Goal: Task Accomplishment & Management: Complete application form

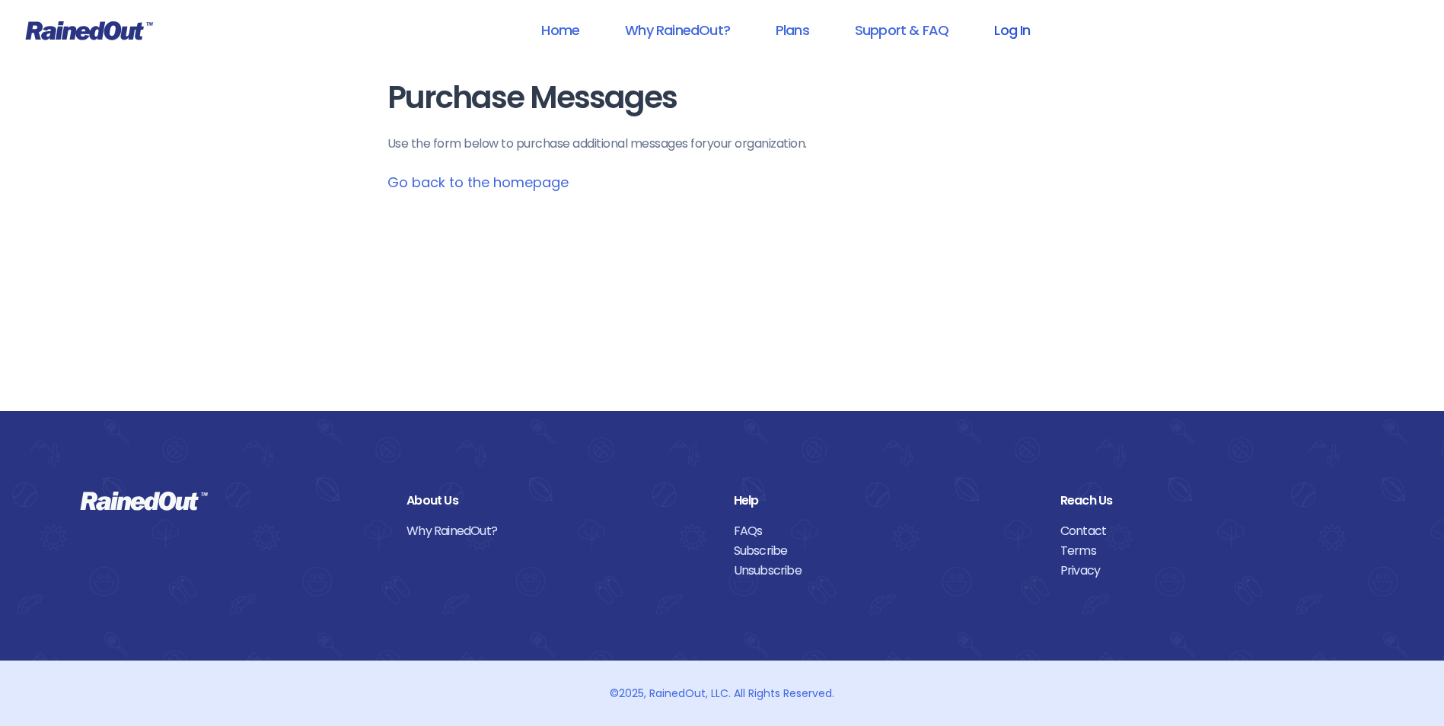
click at [1014, 31] on link "Log In" at bounding box center [1012, 30] width 75 height 34
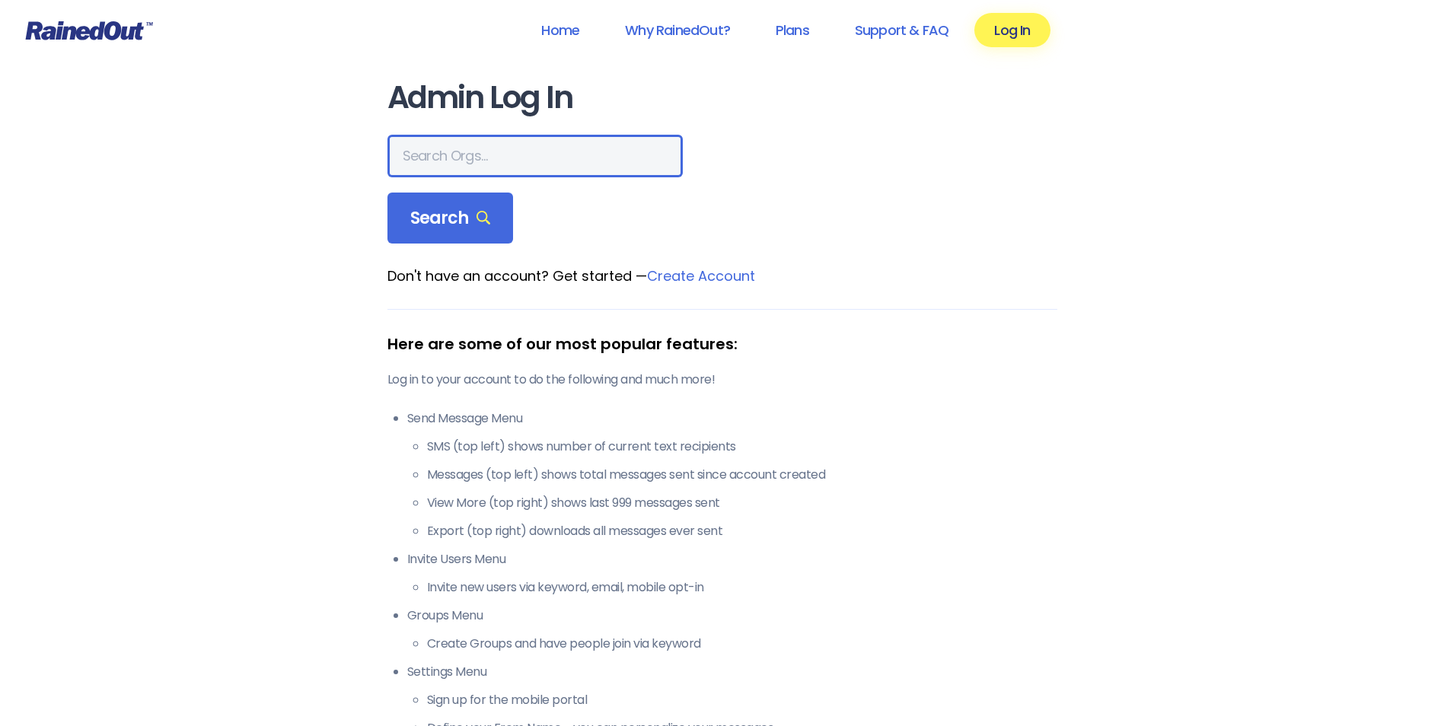
click at [476, 156] on input "text" at bounding box center [535, 156] width 295 height 43
type input "city of [GEOGRAPHIC_DATA]"
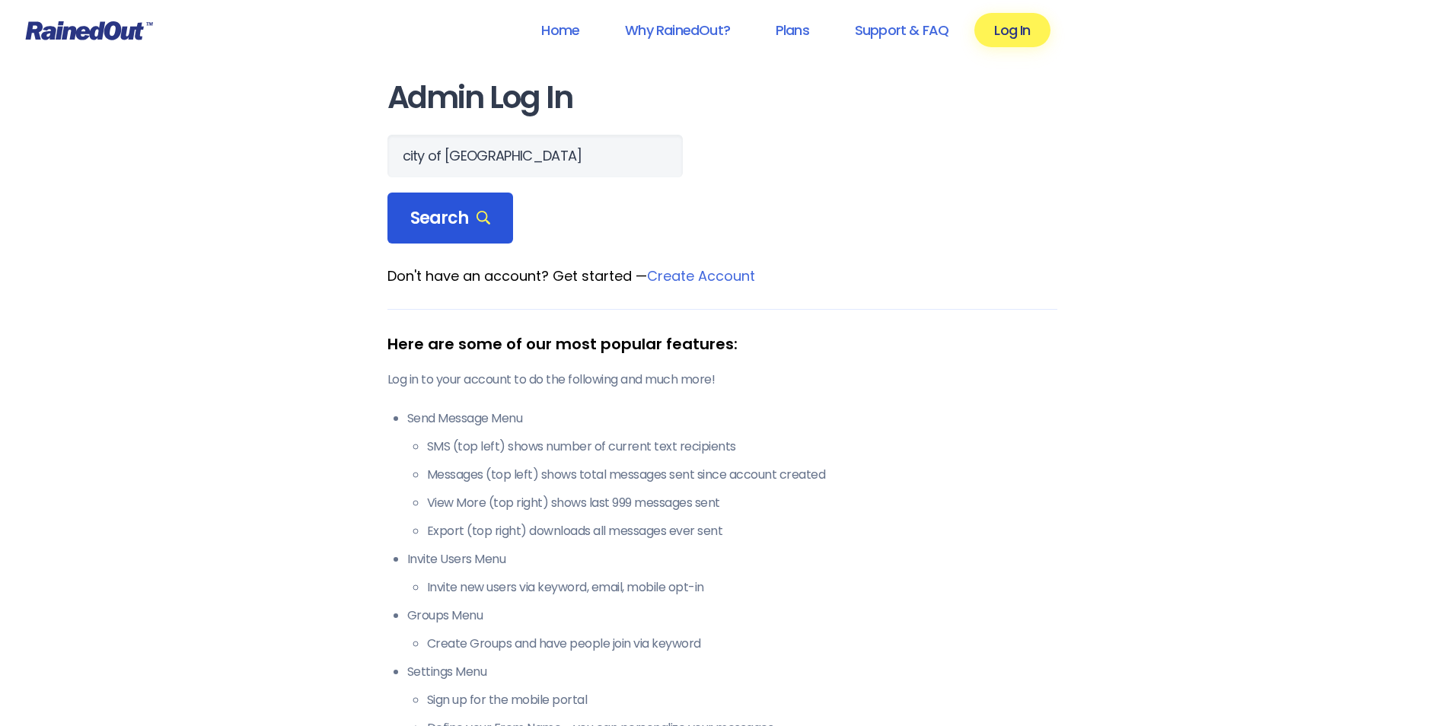
click at [462, 215] on span "Search" at bounding box center [450, 218] width 81 height 21
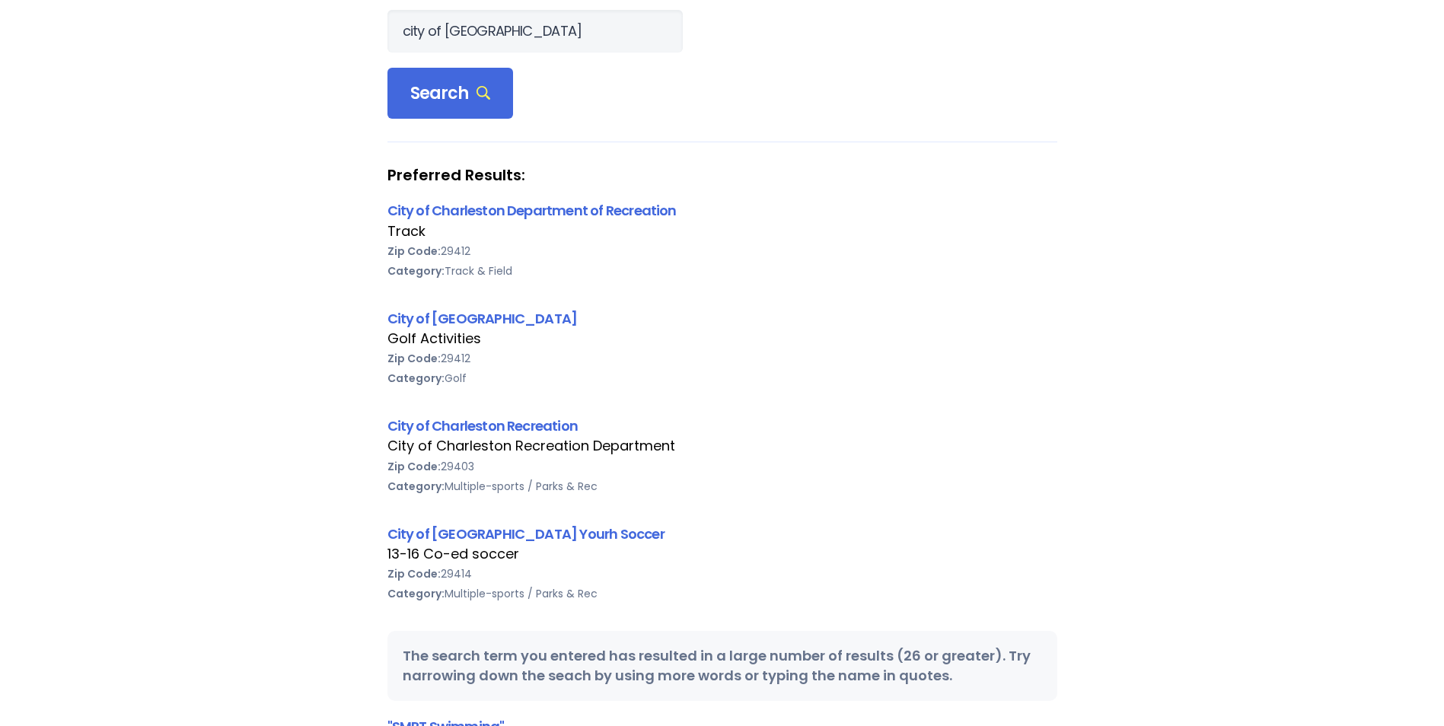
scroll to position [152, 0]
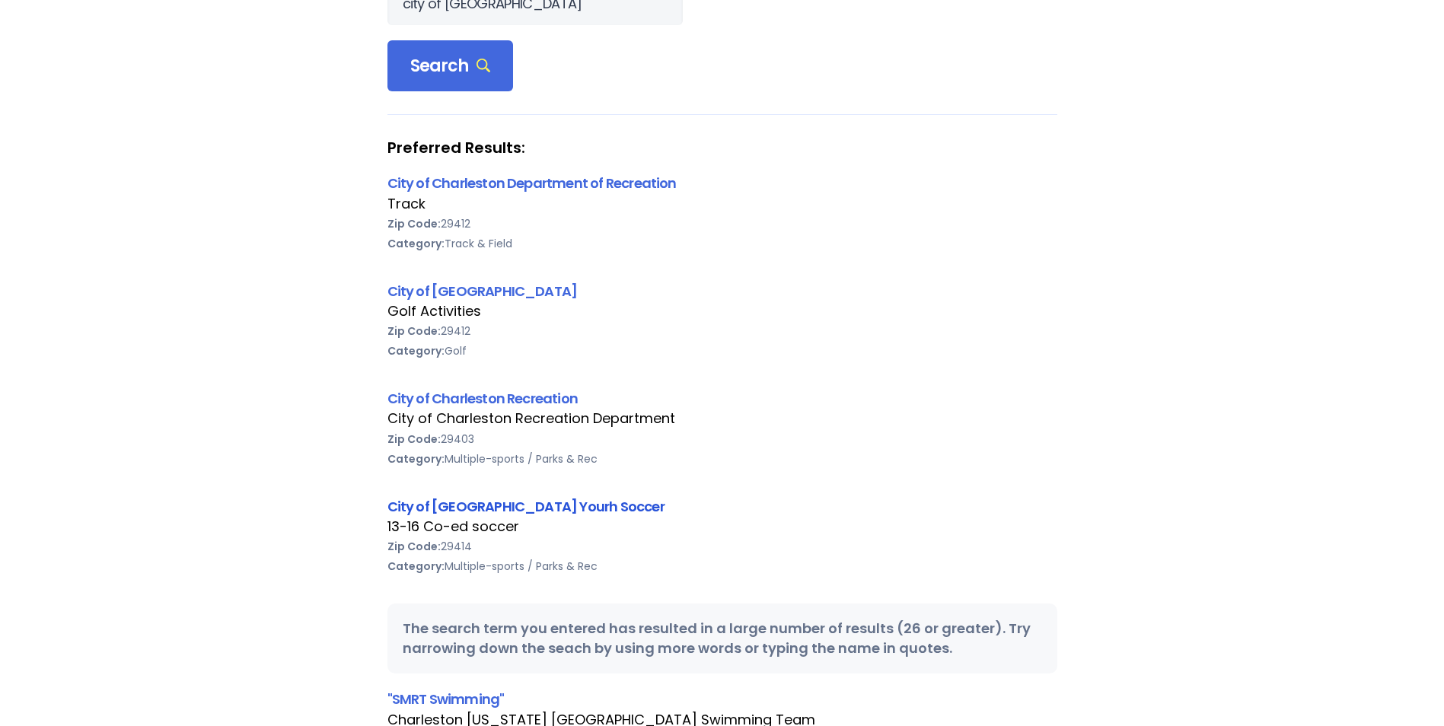
click at [485, 506] on link "City of [GEOGRAPHIC_DATA] Yourh Soccer" at bounding box center [526, 506] width 277 height 19
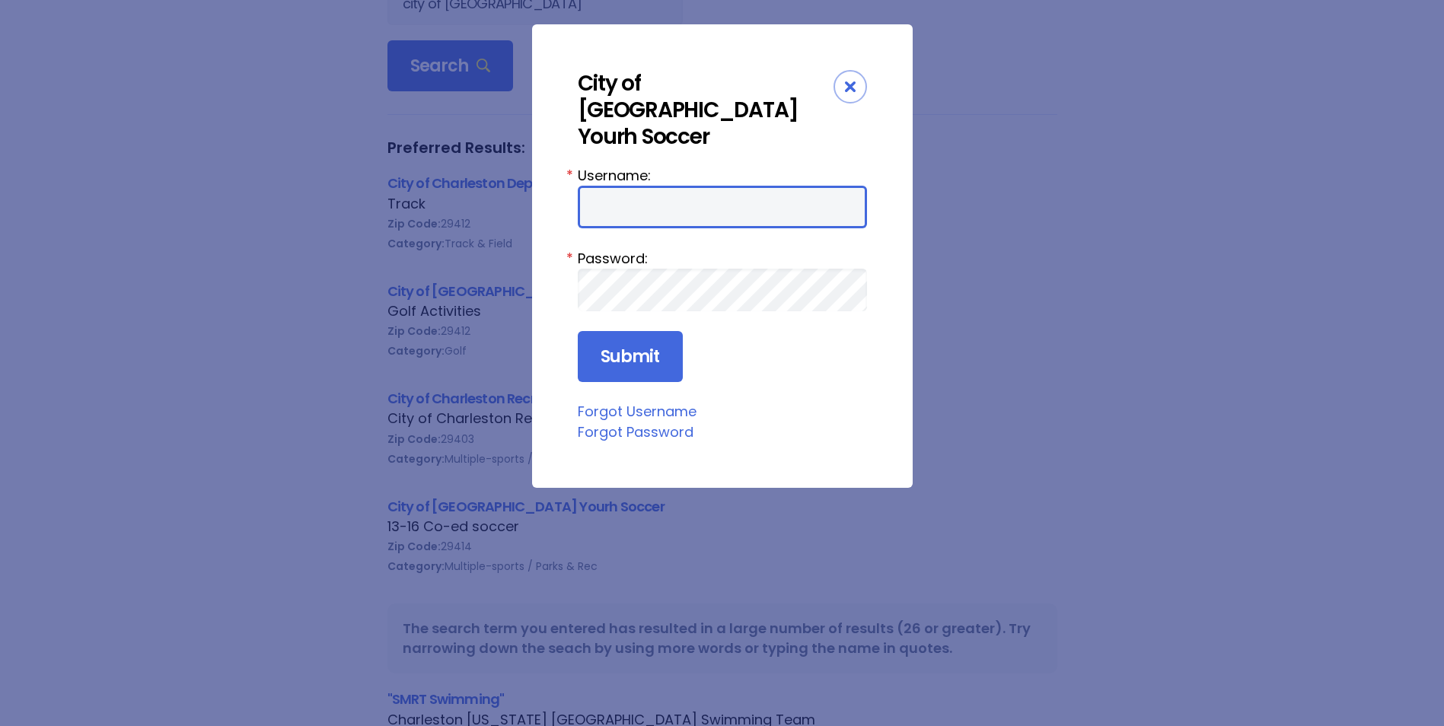
click at [632, 194] on input "Username:" at bounding box center [722, 207] width 289 height 43
type input "WACollins"
click at [662, 186] on input "WACollins" at bounding box center [722, 207] width 289 height 43
drag, startPoint x: 665, startPoint y: 182, endPoint x: 591, endPoint y: 183, distance: 74.6
click at [591, 186] on input "WACollins" at bounding box center [722, 207] width 289 height 43
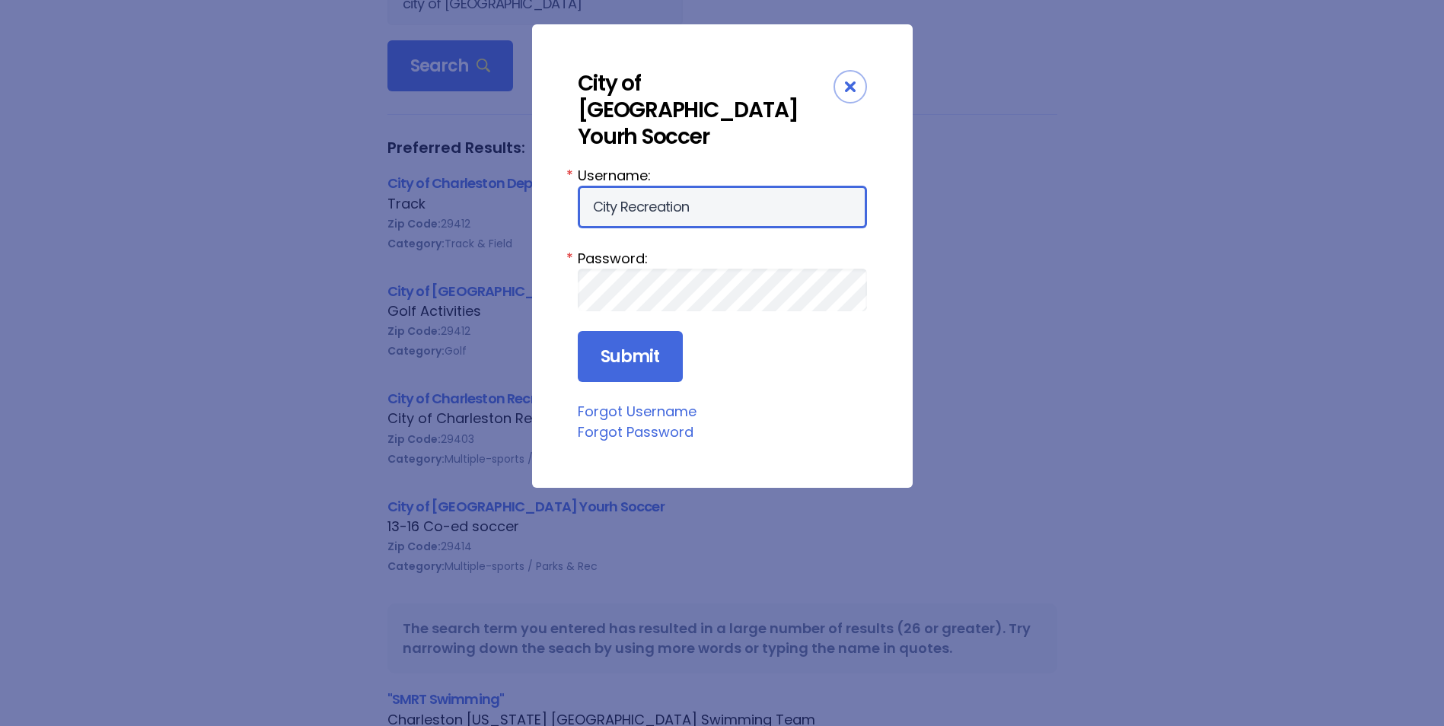
type input "City Recreation"
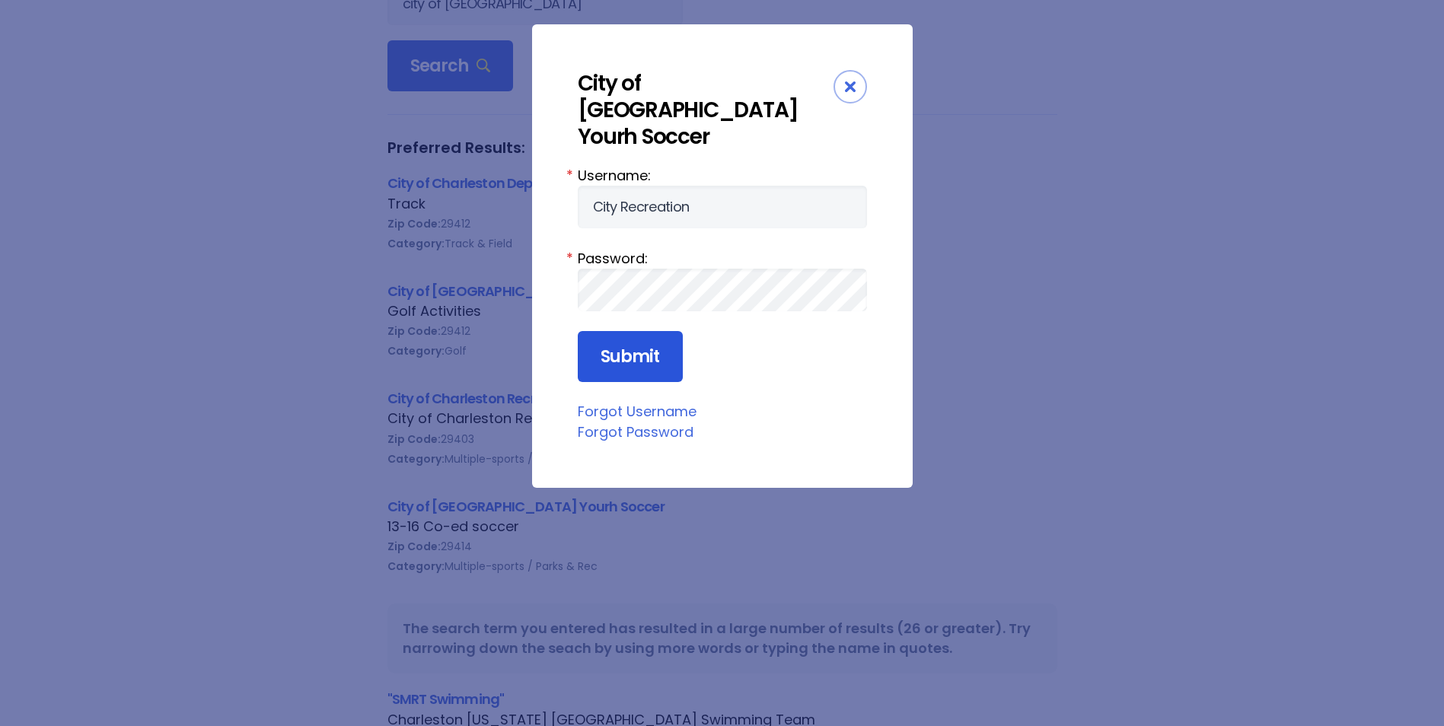
click at [656, 333] on input "Submit" at bounding box center [630, 357] width 105 height 52
